Goal: Task Accomplishment & Management: Use online tool/utility

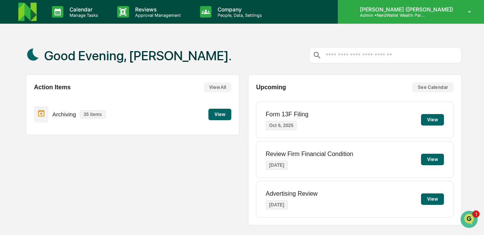
click at [414, 18] on div "DeeAnn Mays (Dempsey) Admin • NerdWallet Wealth Partners" at bounding box center [411, 12] width 146 height 24
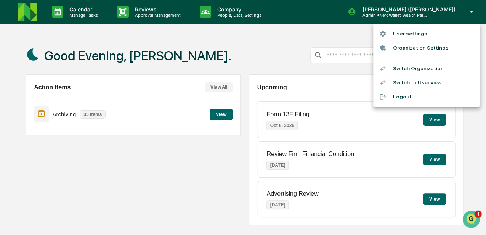
click at [144, 14] on div at bounding box center [243, 117] width 486 height 235
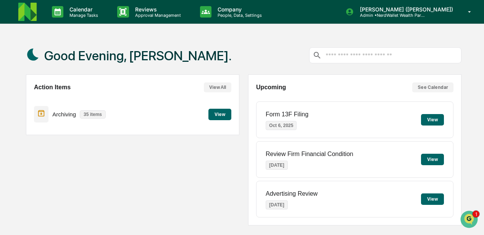
click at [144, 14] on p "Approval Management" at bounding box center [157, 15] width 56 height 5
click at [220, 53] on div "Good Evening, DeeAnn." at bounding box center [243, 55] width 435 height 38
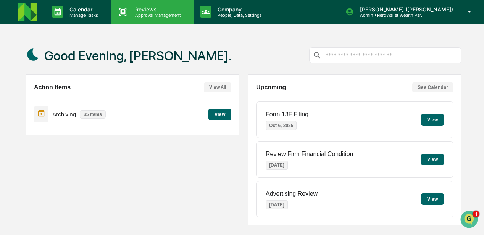
click at [151, 11] on p "Reviews" at bounding box center [157, 9] width 56 height 6
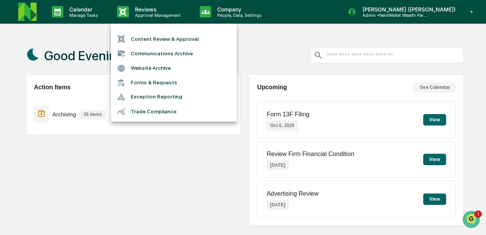
click at [157, 38] on li "Content Review & Approval" at bounding box center [174, 39] width 126 height 14
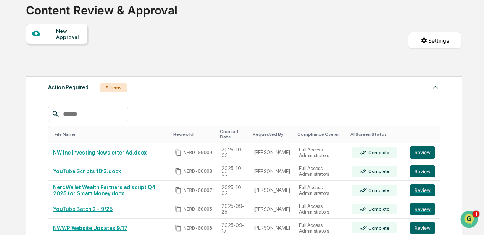
scroll to position [76, 0]
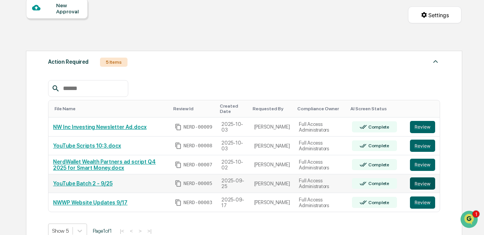
click at [422, 183] on button "Review" at bounding box center [422, 183] width 25 height 12
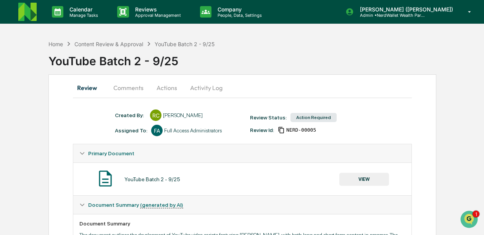
click at [166, 89] on button "Actions" at bounding box center [167, 88] width 34 height 18
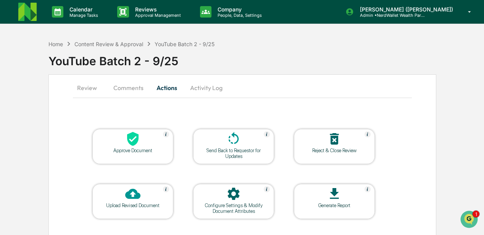
click at [219, 150] on div "Send Back to Requestor for Updates" at bounding box center [233, 153] width 69 height 11
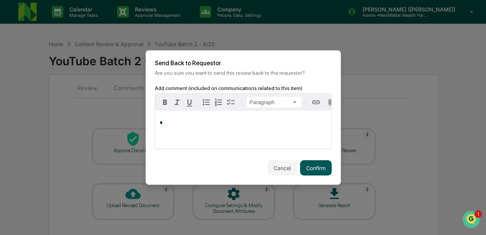
click at [318, 169] on button "Confirm" at bounding box center [316, 167] width 32 height 15
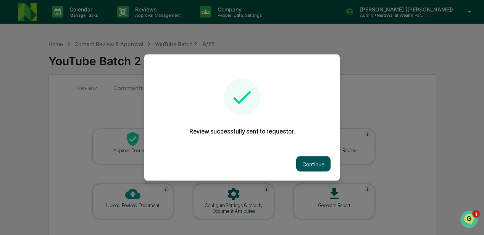
click at [316, 164] on button "Continue" at bounding box center [313, 163] width 34 height 15
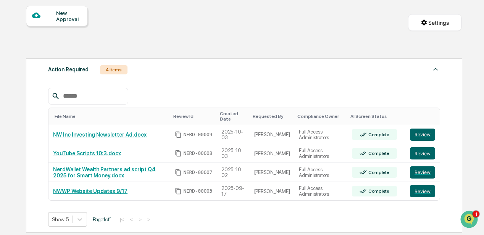
scroll to position [76, 0]
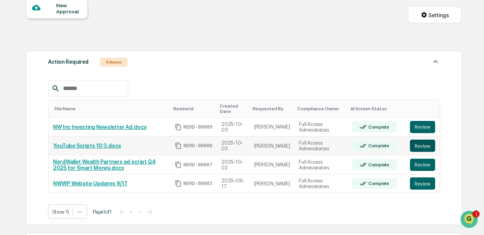
click at [423, 146] on button "Review" at bounding box center [422, 146] width 25 height 12
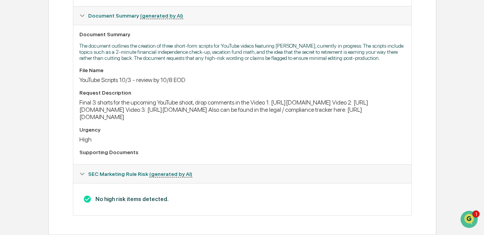
scroll to position [220, 0]
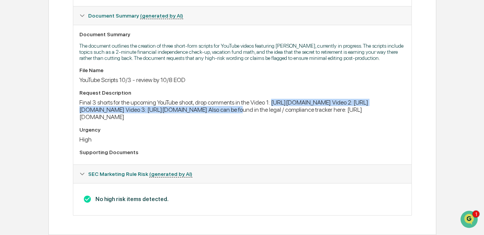
drag, startPoint x: 79, startPoint y: 86, endPoint x: 346, endPoint y: 85, distance: 266.7
click at [346, 99] on div "Final 3 shorts for the upcoming YouTube shoot, drop comments in the Video 1: ht…" at bounding box center [242, 110] width 326 height 22
drag, startPoint x: 346, startPoint y: 85, endPoint x: 341, endPoint y: 85, distance: 5.0
copy div "https://docs.google.com/document/d/1tBjy2pWOVbt4yaVq9uFzDyL_41T1B3jOSOn9tsaym0w…"
